Goal: Find specific page/section: Find specific page/section

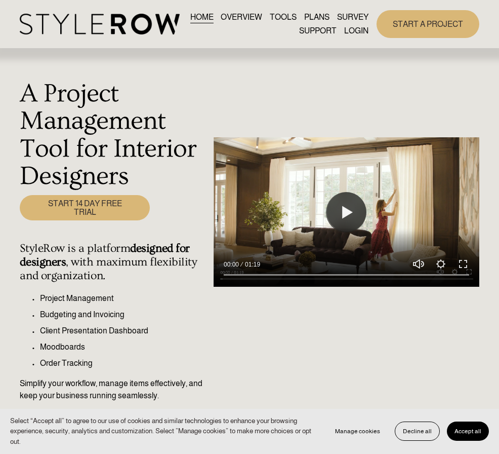
click at [358, 30] on link "LOGIN" at bounding box center [356, 31] width 24 height 14
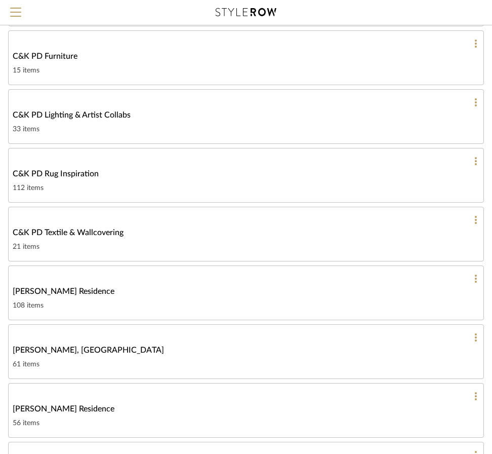
scroll to position [321, 0]
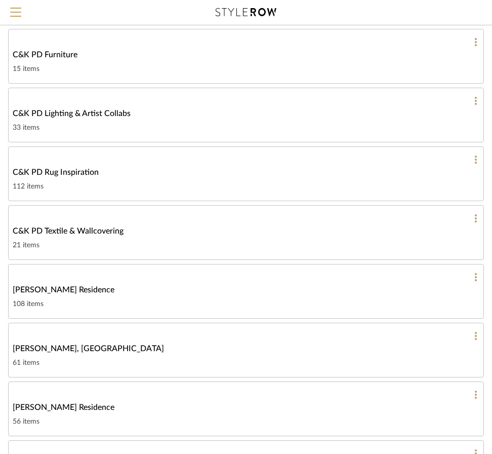
click at [43, 345] on span "Connolly, Clarkesville" at bounding box center [88, 348] width 151 height 12
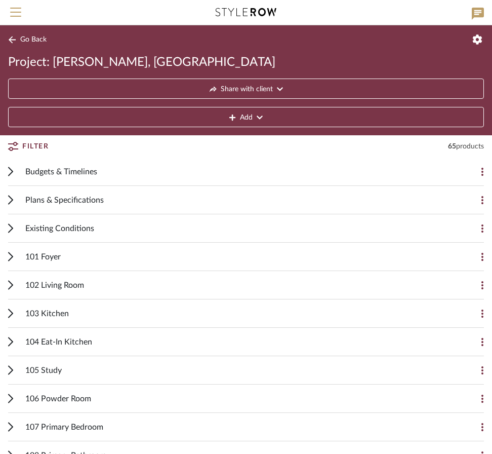
click at [68, 285] on span "102 Living Room" at bounding box center [54, 285] width 59 height 12
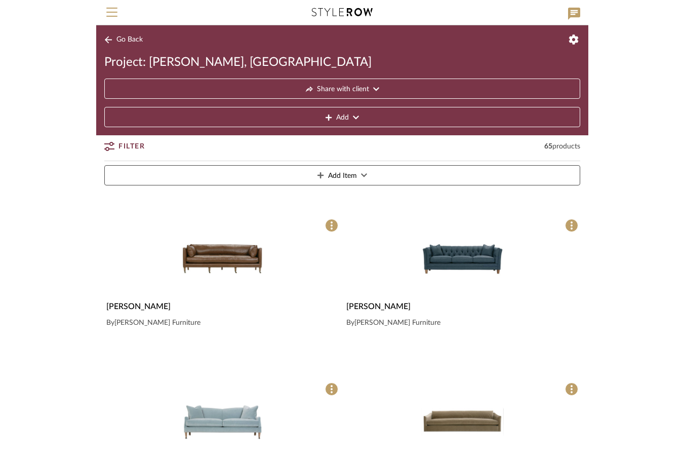
scroll to position [134, 0]
